Goal: Find specific page/section: Find specific page/section

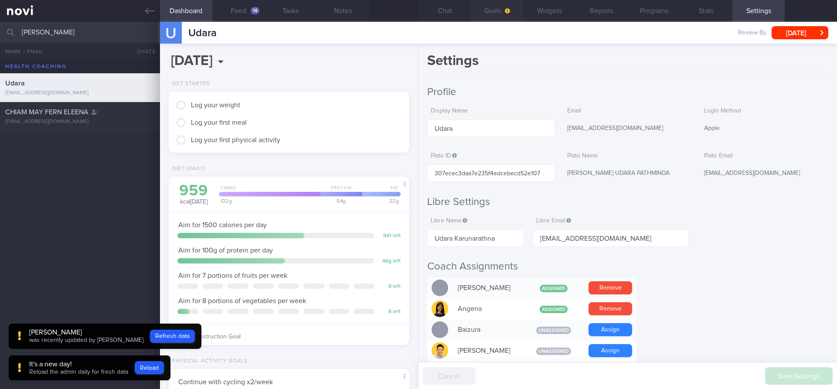
type input "[PERSON_NAME]"
click at [87, 109] on span "CHIAM MAY FERN ELEENA" at bounding box center [46, 112] width 83 height 7
type input "[DATE]"
select select "9"
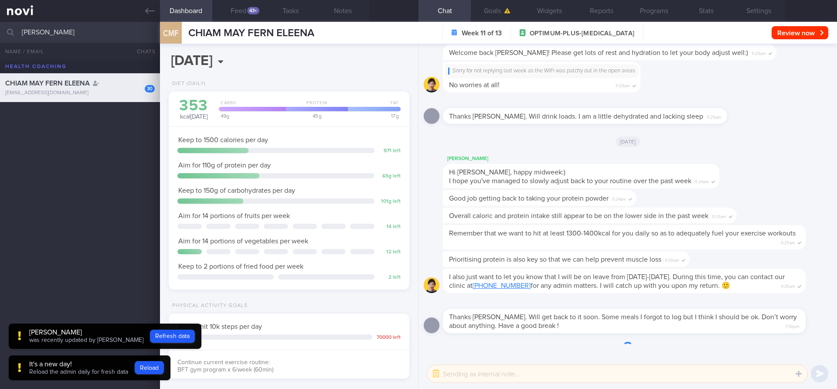
scroll to position [125, 225]
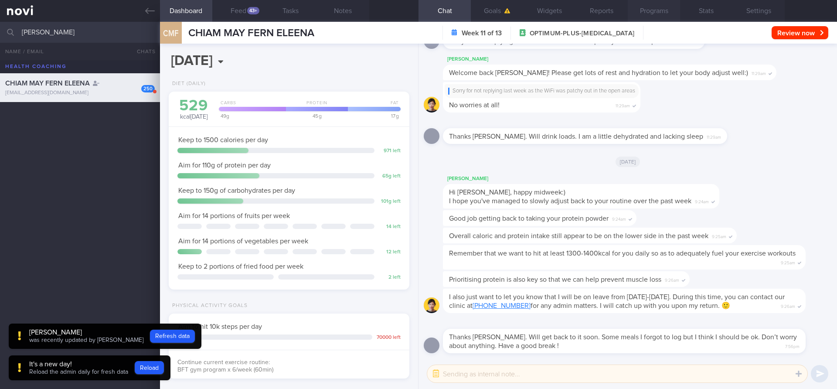
click at [649, 10] on button "Programs" at bounding box center [654, 11] width 52 height 22
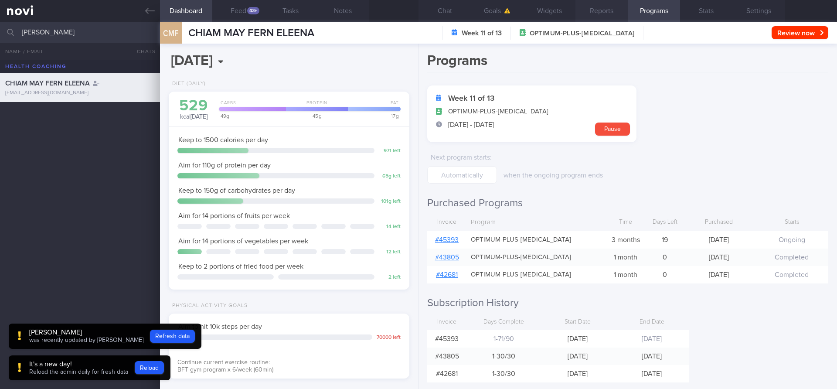
click at [601, 12] on button "Reports" at bounding box center [601, 11] width 52 height 22
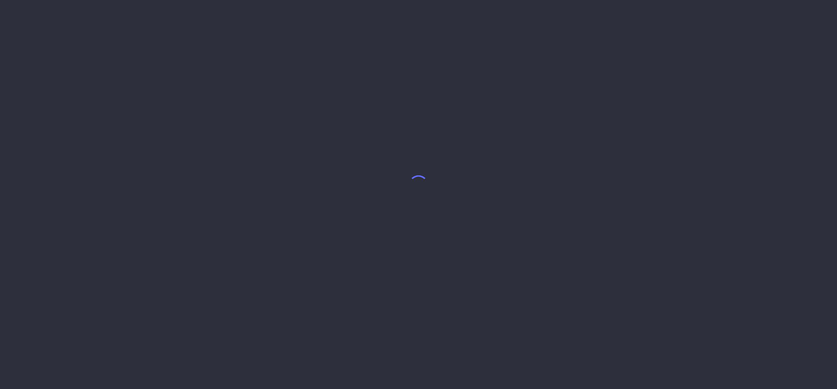
select select "9"
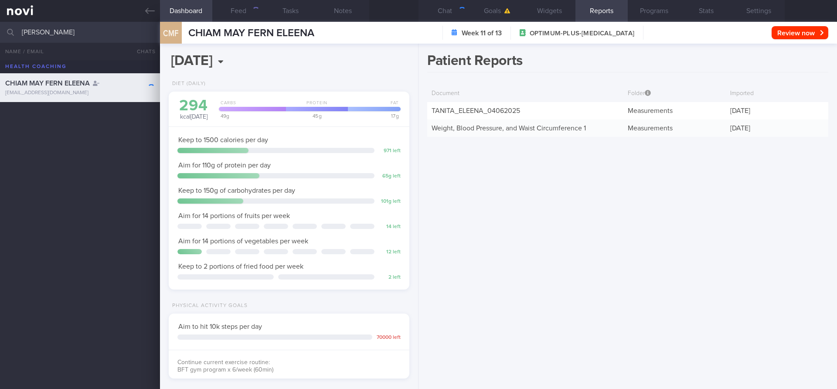
scroll to position [125, 225]
click at [116, 35] on input "eleena chiam" at bounding box center [418, 32] width 837 height 21
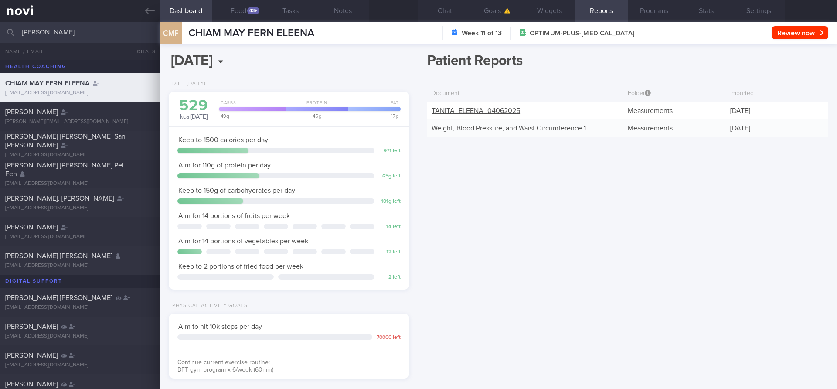
type input "abel"
click at [458, 109] on link "TANITA_ ELEENA_ 04062025" at bounding box center [476, 110] width 89 height 7
click at [532, 143] on div "Patient Reports Document Folder Imported TANITA_ ELEENA_ 04062025 Measurements …" at bounding box center [628, 216] width 419 height 345
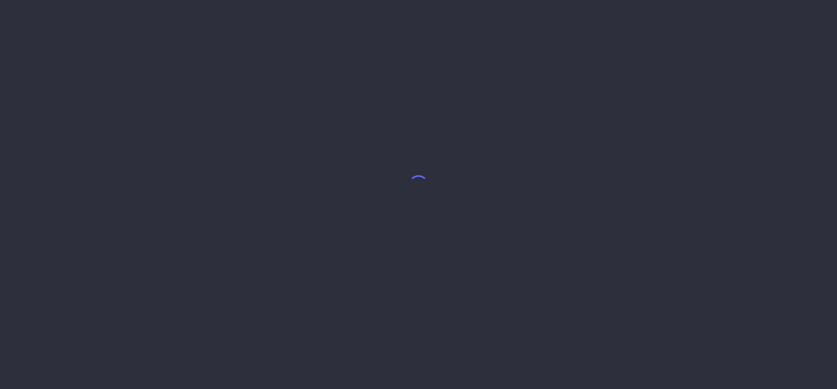
select select "9"
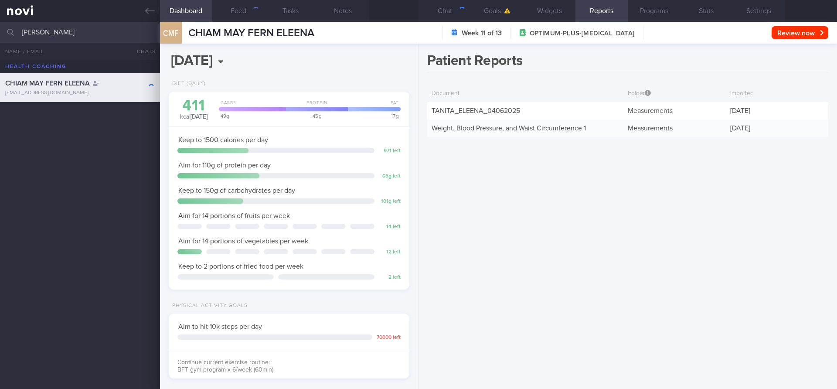
scroll to position [125, 225]
click at [494, 153] on div "Patient Reports Document Folder Imported TANITA_ ELEENA_ 04062025 Measurements …" at bounding box center [628, 216] width 419 height 345
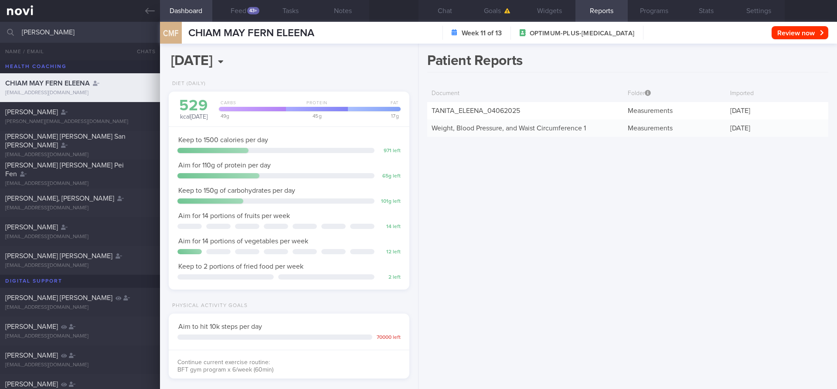
click at [110, 33] on input "abel" at bounding box center [418, 32] width 837 height 21
click at [99, 123] on div "abel.aguzmans@gmail.com" at bounding box center [80, 122] width 150 height 7
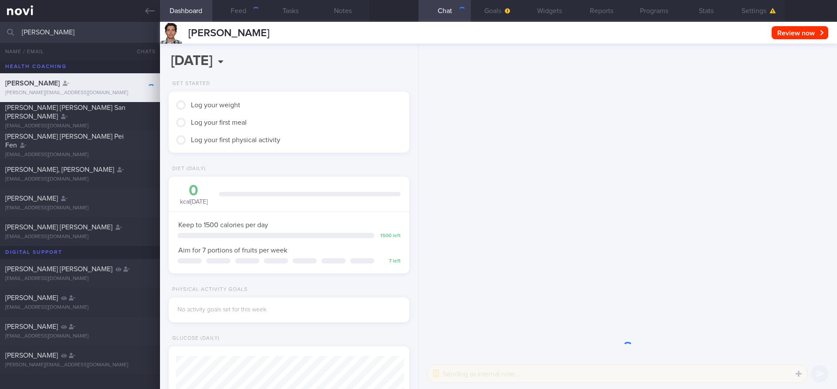
scroll to position [114, 229]
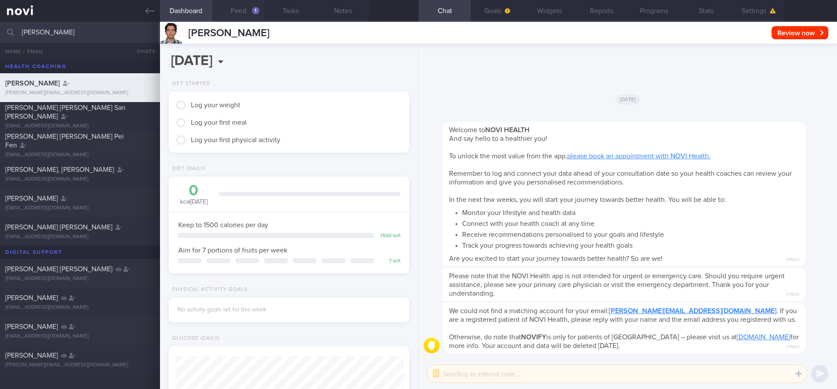
click at [239, 14] on button "Feed 1" at bounding box center [238, 11] width 52 height 22
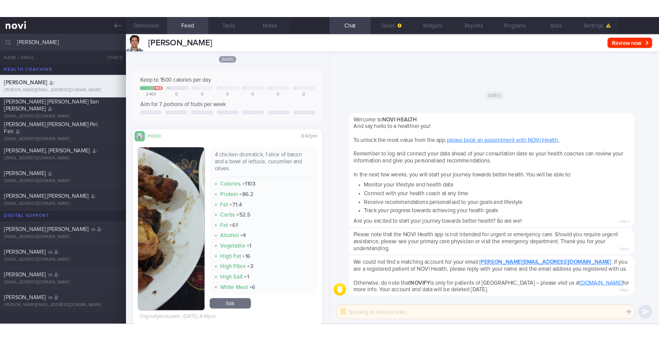
scroll to position [65, 0]
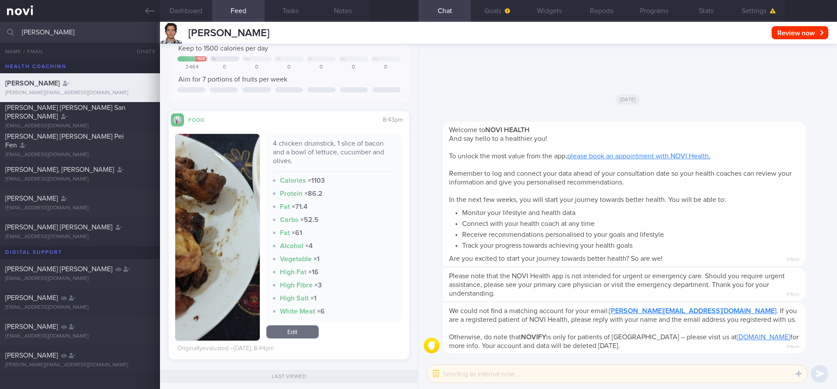
click at [231, 216] on button "button" at bounding box center [217, 237] width 85 height 207
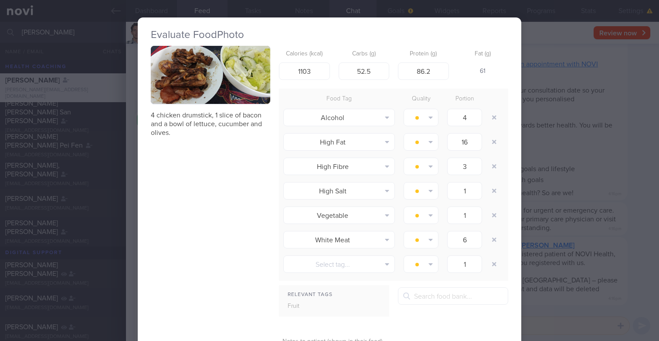
scroll to position [65, 0]
